Goal: Task Accomplishment & Management: Manage account settings

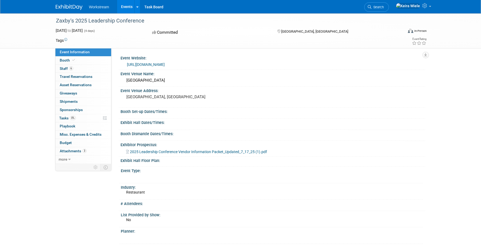
click at [98, 5] on span "Workstream" at bounding box center [99, 7] width 20 height 4
click at [74, 9] on img at bounding box center [69, 7] width 27 height 5
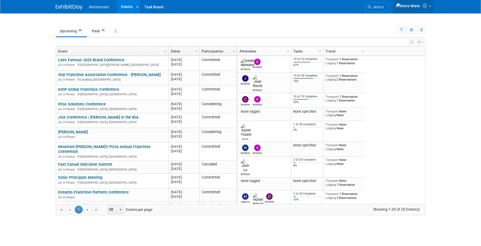
click at [416, 7] on img at bounding box center [408, 6] width 24 height 6
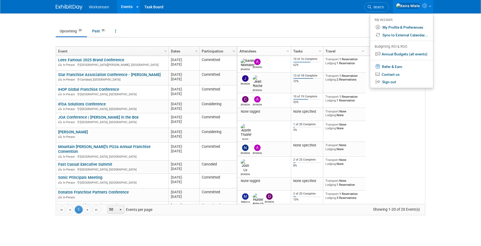
click at [416, 7] on img at bounding box center [408, 6] width 24 height 6
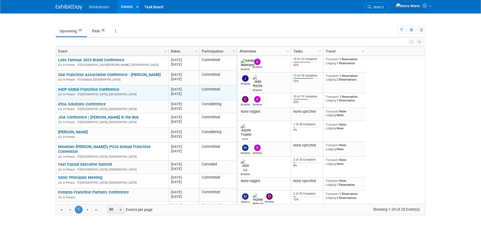
click at [113, 88] on link "IHOP Global Franchise Conference" at bounding box center [88, 89] width 61 height 5
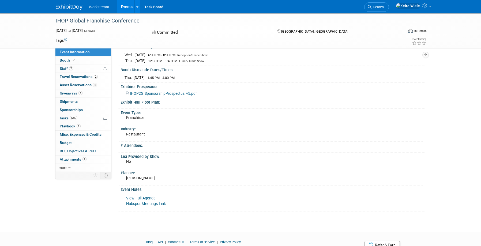
scroll to position [104, 0]
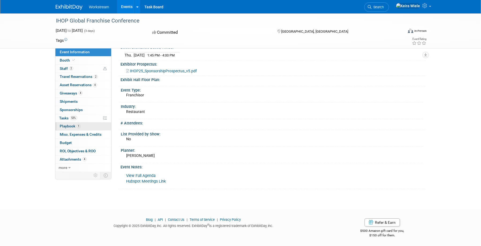
click at [82, 124] on link "1 Playbook 1" at bounding box center [83, 126] width 56 height 8
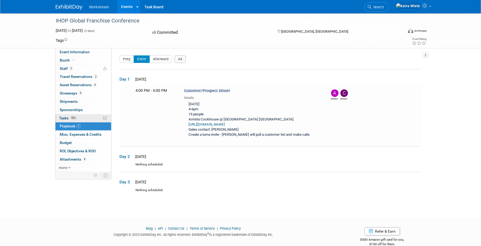
click at [90, 117] on link "53% Tasks 53%" at bounding box center [83, 118] width 56 height 8
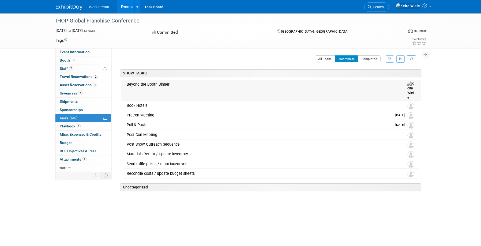
click at [212, 87] on div "Beyond the Booth Dinner" at bounding box center [260, 84] width 273 height 9
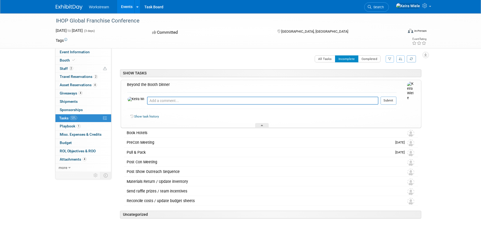
click at [440, 141] on div "IHOP Global Franchise Conference Sep 23, 2025 to Sep 25, 2025 (3 days) Sep 23, …" at bounding box center [240, 132] width 481 height 238
click at [61, 125] on span "Playbook 1" at bounding box center [70, 126] width 21 height 4
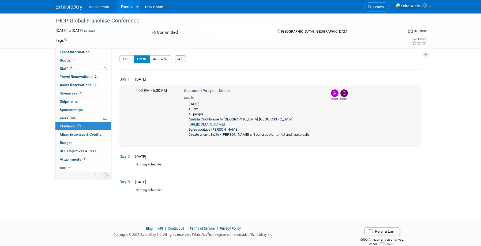
click at [209, 119] on div "Wednesday, 9/24 4-6pm 15 people Amista Cookhouse @ Loews Sapphire Falls Resort …" at bounding box center [253, 119] width 138 height 39
drag, startPoint x: 186, startPoint y: 118, endPoint x: 218, endPoint y: 118, distance: 31.3
click at [218, 118] on div "Wednesday, 9/24 4-6pm 15 people Amista Cookhouse @ Loews Sapphire Falls Resort …" at bounding box center [253, 119] width 138 height 39
click at [93, 121] on link "53% Tasks 53%" at bounding box center [83, 118] width 56 height 8
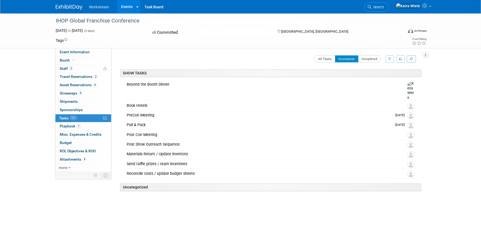
click at [171, 64] on div "All Tasks Incomplete Completed Filter by Assignee -- Select Assignee -- All una…" at bounding box center [281, 60] width 279 height 11
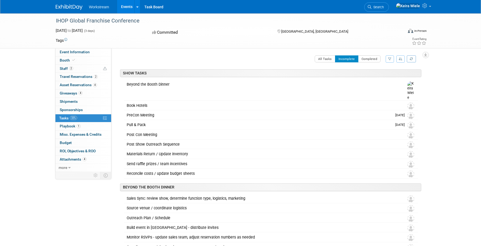
click at [334, 27] on div "IHOP Global Franchise Conference" at bounding box center [225, 20] width 347 height 14
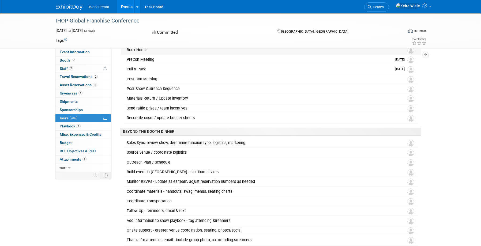
scroll to position [56, 0]
click at [309, 138] on div "Sales Sync: review show, determine function type, logistics, marketing" at bounding box center [260, 142] width 273 height 9
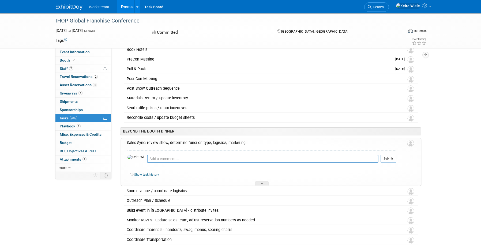
click at [440, 139] on div "IHOP Global Franchise Conference Sep 23, 2025 to Sep 25, 2025 (3 days) Sep 23, …" at bounding box center [240, 76] width 481 height 238
click at [102, 192] on div "IHOP Global Franchise Conference Sep 23, 2025 to Sep 25, 2025 (3 days) Sep 23, …" at bounding box center [240, 76] width 481 height 238
click at [259, 181] on div at bounding box center [261, 183] width 13 height 5
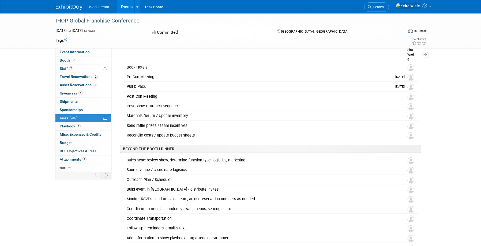
scroll to position [47, 0]
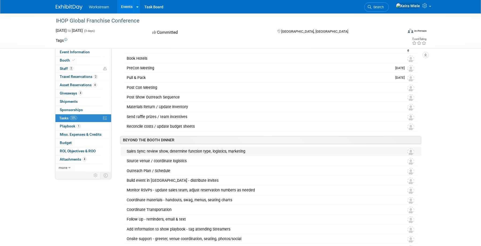
click at [410, 148] on img at bounding box center [410, 151] width 7 height 7
click at [213, 147] on div "Sales Sync: review show, determine function type, logistics, marketing" at bounding box center [260, 151] width 273 height 9
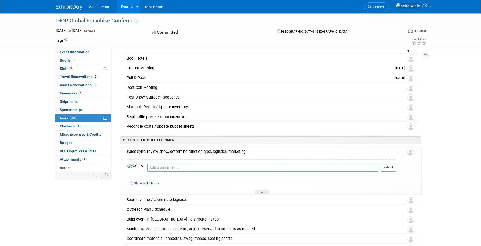
click at [249, 147] on div "Sales Sync: review show, determine function type, logistics, marketing" at bounding box center [260, 151] width 272 height 9
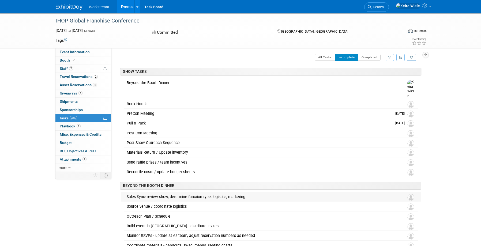
scroll to position [0, 0]
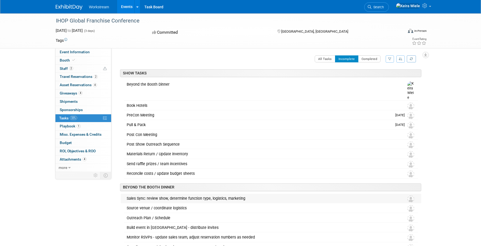
click at [411, 195] on img at bounding box center [410, 198] width 7 height 7
click at [410, 195] on img at bounding box center [410, 198] width 7 height 7
click at [257, 194] on div "Sales Sync: review show, determine function type, logistics, marketing" at bounding box center [260, 198] width 273 height 9
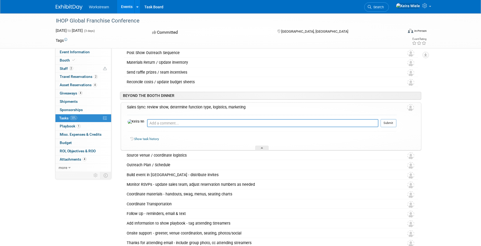
scroll to position [95, 0]
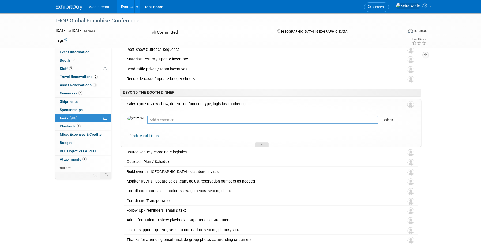
click at [263, 142] on div at bounding box center [261, 144] width 13 height 5
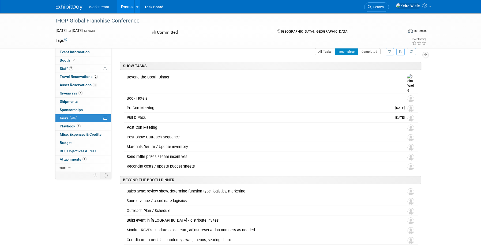
scroll to position [6, 0]
click at [81, 52] on span "Event Information" at bounding box center [75, 52] width 30 height 4
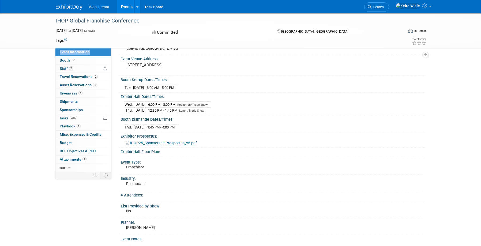
scroll to position [38, 0]
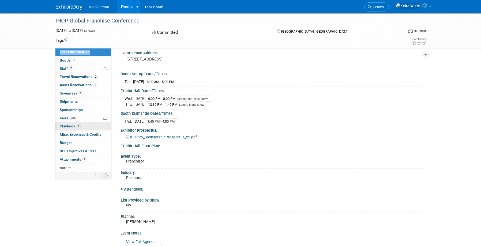
click at [75, 130] on link "1 Playbook 1" at bounding box center [83, 126] width 56 height 8
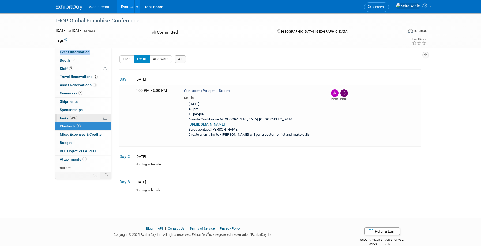
click at [84, 117] on link "37% Tasks 37%" at bounding box center [83, 118] width 56 height 8
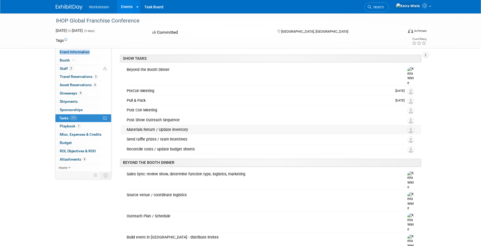
scroll to position [46, 0]
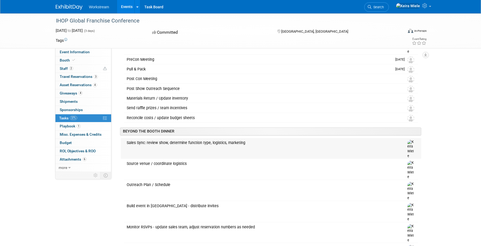
click at [213, 138] on div "Sales Sync: review show, determine function type, logistics, marketing" at bounding box center [260, 142] width 273 height 9
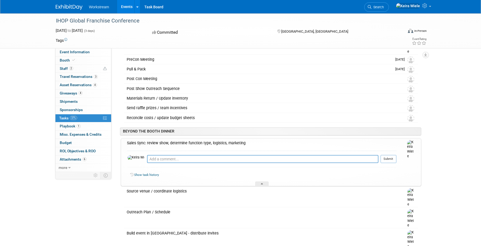
click at [213, 138] on div "Sales Sync: review show, determine function type, logistics, marketing" at bounding box center [260, 142] width 272 height 9
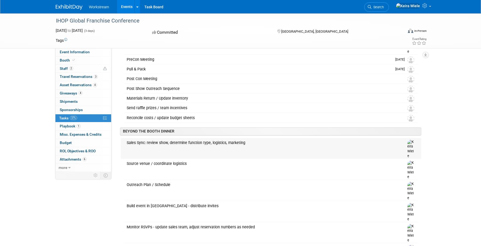
click at [409, 140] on img at bounding box center [411, 149] width 8 height 19
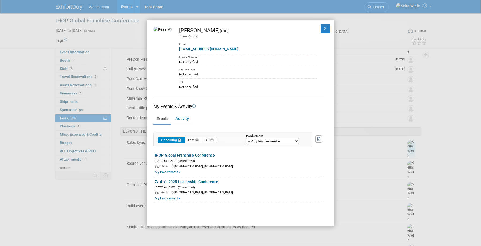
click at [260, 142] on select "-- Any Involvement -- Created the event Tagged as Attendee Tagged in Travel Res…" at bounding box center [272, 141] width 53 height 6
click at [246, 138] on select "-- Any Involvement -- Created the event Tagged as Attendee Tagged in Travel Res…" at bounding box center [272, 141] width 53 height 6
click at [253, 119] on ul "Events Activity" at bounding box center [238, 119] width 170 height 11
click at [326, 28] on button "X" at bounding box center [325, 28] width 10 height 9
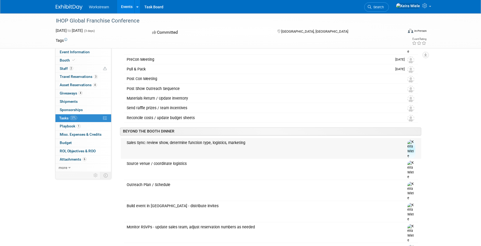
click at [158, 138] on div "Sales Sync: review show, determine function type, logistics, marketing" at bounding box center [260, 142] width 273 height 9
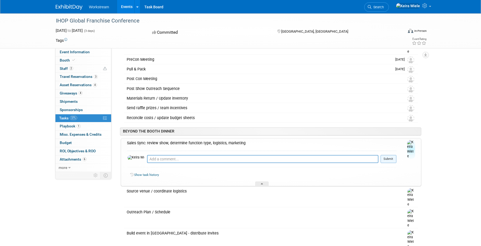
click at [392, 155] on button "Submit" at bounding box center [388, 159] width 16 height 8
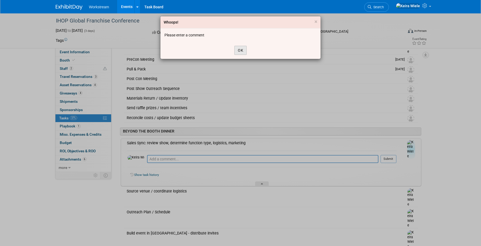
click at [240, 52] on button "OK" at bounding box center [240, 50] width 12 height 9
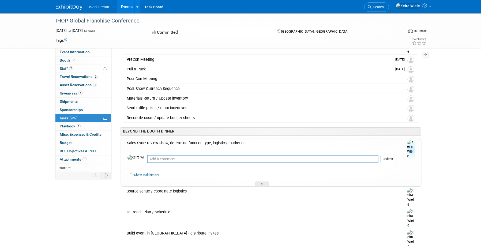
click at [157, 158] on div "Pro tip: Press Ctrl-Enter to submit comment. Submit" at bounding box center [261, 160] width 269 height 19
click at [154, 170] on div "Show task history" at bounding box center [261, 176] width 269 height 12
click at [151, 173] on link "Show task history" at bounding box center [146, 175] width 25 height 4
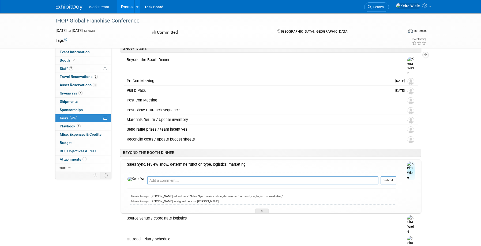
scroll to position [0, 0]
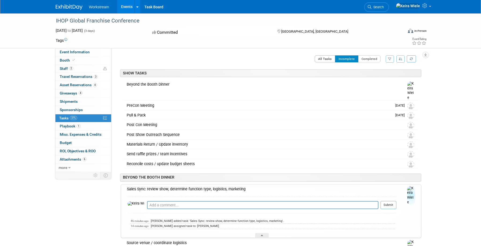
click at [323, 61] on button "All Tasks" at bounding box center [325, 58] width 21 height 7
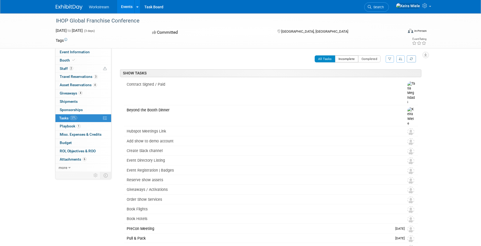
click at [347, 59] on button "Incomplete" at bounding box center [346, 58] width 23 height 7
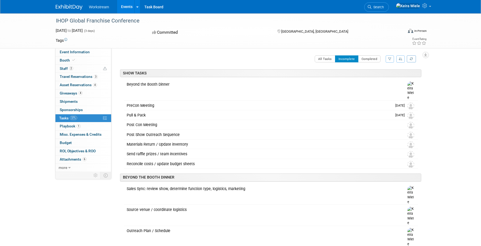
click at [104, 118] on icon at bounding box center [105, 118] width 4 height 4
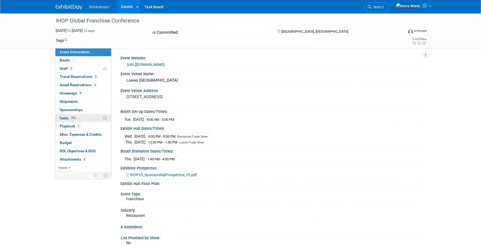
click at [92, 122] on link "37% Tasks 37%" at bounding box center [83, 118] width 56 height 8
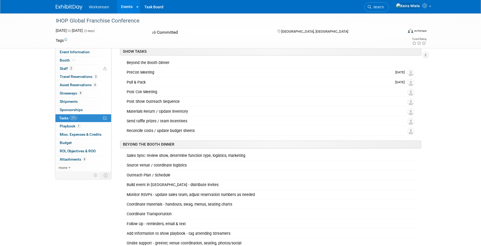
scroll to position [46, 0]
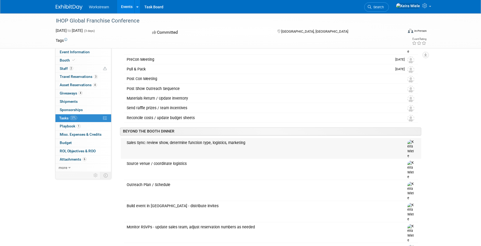
click at [121, 138] on div "Sales Sync: review show, determine function type, logistics, marketing Pro tip:…" at bounding box center [271, 148] width 300 height 21
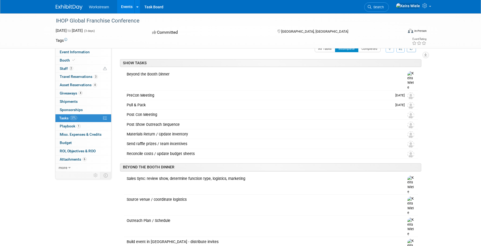
scroll to position [0, 0]
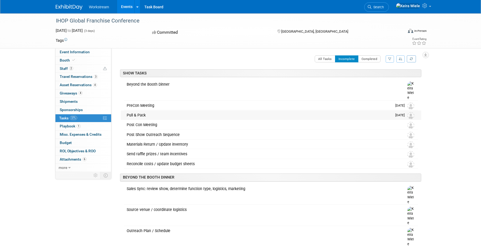
click at [123, 111] on div "Pull & Pack Pro tip: Press Ctrl-Enter to submit comment. Submit Show task histo…" at bounding box center [271, 115] width 300 height 9
click at [124, 184] on div "Sales Sync: review show, determine function type, logistics, marketing Pro tip:…" at bounding box center [271, 194] width 300 height 21
click at [124, 184] on div "Sales Sync: review show, determine function type, logistics, marketing" at bounding box center [260, 188] width 273 height 9
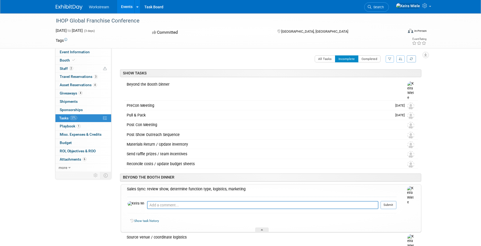
click at [124, 184] on div "Sales Sync: review show, determine function type, logistics, marketing" at bounding box center [260, 188] width 272 height 9
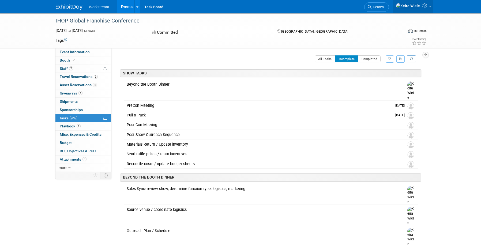
click at [429, 11] on link at bounding box center [413, 6] width 40 height 13
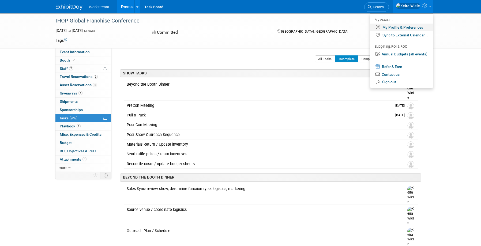
click at [396, 27] on link "My Profile & Preferences" at bounding box center [401, 28] width 63 height 8
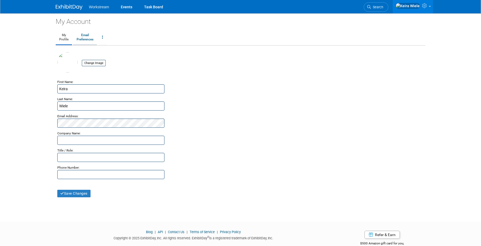
click at [92, 37] on link "Email Preferences" at bounding box center [85, 37] width 24 height 13
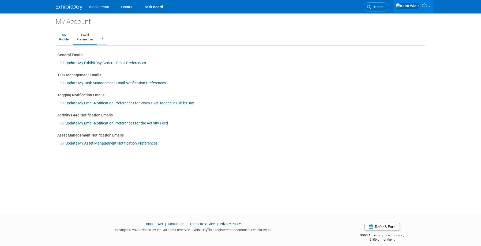
click at [103, 36] on icon at bounding box center [102, 37] width 1 height 4
click at [103, 30] on div "My Account My Profile Email Preferences Change Account Password Close my Accoun…" at bounding box center [240, 108] width 377 height 191
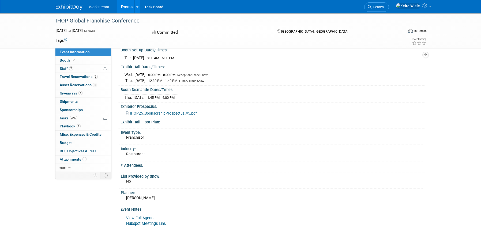
scroll to position [104, 0]
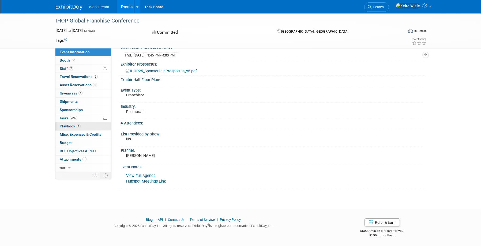
click at [83, 123] on link "1 Playbook 1" at bounding box center [83, 126] width 56 height 8
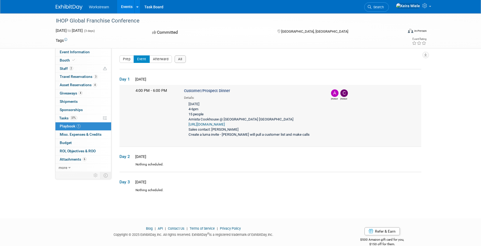
click at [210, 127] on div "Wednesday, 9/24 4-6pm 15 people Amista Cookhouse @ Loews Sapphire Falls Resort …" at bounding box center [253, 119] width 138 height 39
click at [212, 124] on link "https://www.universalorlando.com/web/en/us/places-to-stay/loews-sapphire-falls-…" at bounding box center [206, 124] width 36 height 4
click at [78, 119] on link "37% Tasks 37%" at bounding box center [83, 118] width 56 height 8
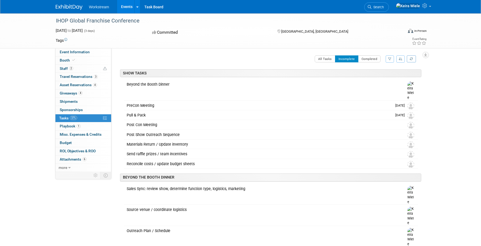
click at [103, 117] on icon at bounding box center [105, 118] width 4 height 4
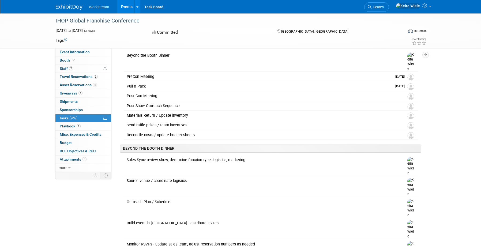
scroll to position [46, 0]
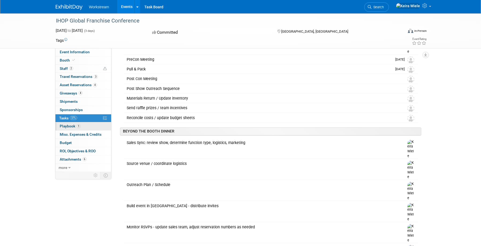
click at [89, 130] on link "1 Playbook 1" at bounding box center [83, 126] width 56 height 8
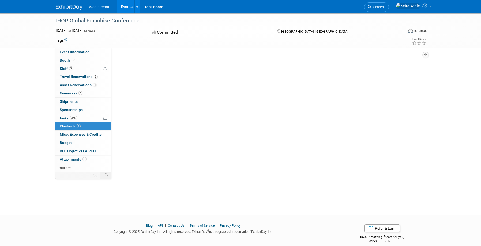
scroll to position [0, 0]
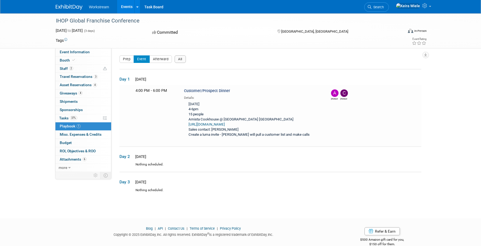
click at [472, 49] on div "IHOP Global Franchise Conference Sep 23, 2025 to Sep 25, 2025 (3 days) Sep 23, …" at bounding box center [240, 110] width 481 height 195
click at [87, 120] on link "37% Tasks 37%" at bounding box center [83, 118] width 56 height 8
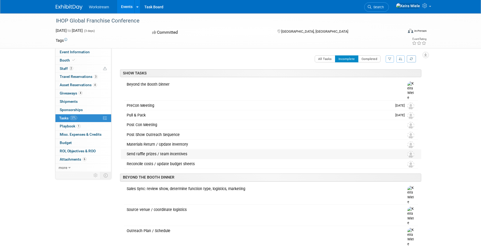
scroll to position [46, 0]
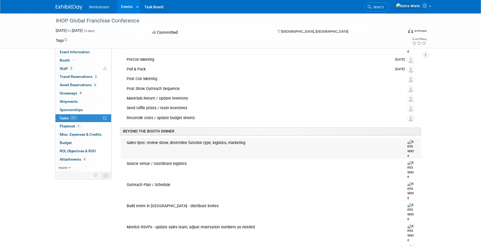
click at [128, 138] on div "Sales Sync: review show, determine function type, logistics, marketing" at bounding box center [260, 142] width 273 height 9
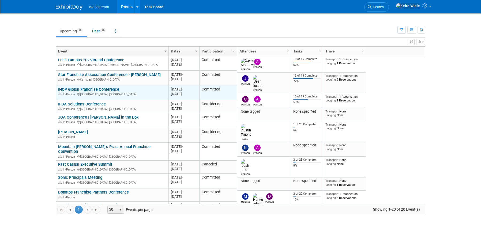
click at [108, 90] on link "IHOP Global Franchise Conference" at bounding box center [88, 89] width 61 height 5
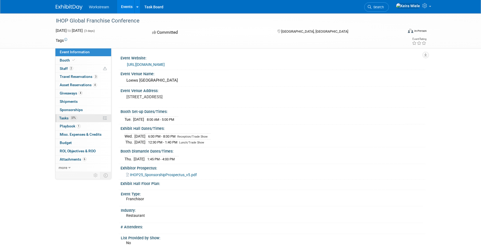
click at [85, 119] on link "37% Tasks 37%" at bounding box center [83, 118] width 56 height 8
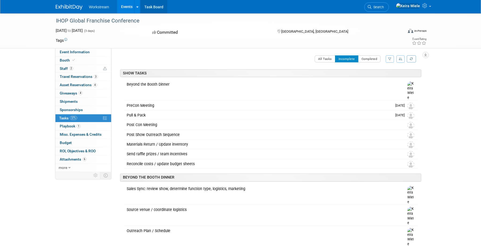
click at [161, 10] on link "Task Board" at bounding box center [153, 6] width 27 height 13
